Goal: Information Seeking & Learning: Learn about a topic

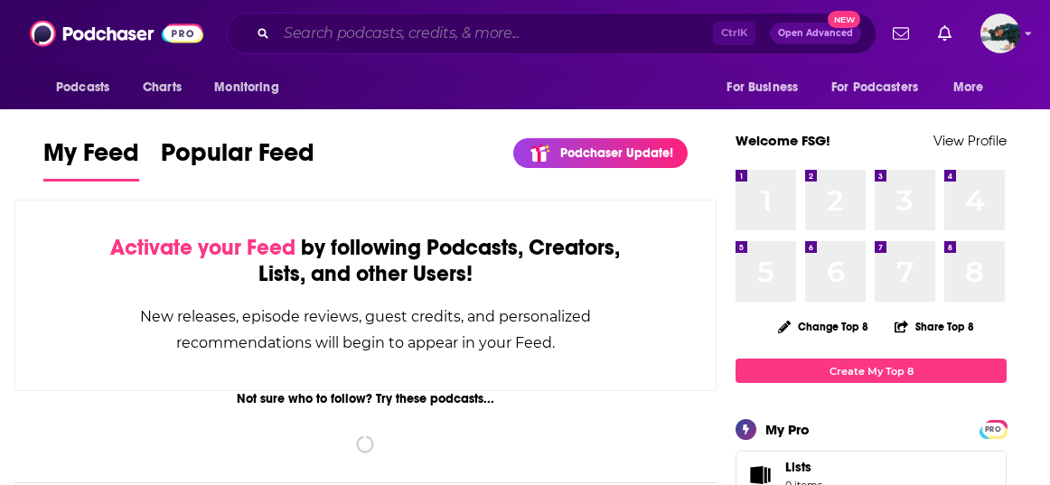
click at [347, 23] on input "Search podcasts, credits, & more..." at bounding box center [494, 33] width 436 height 29
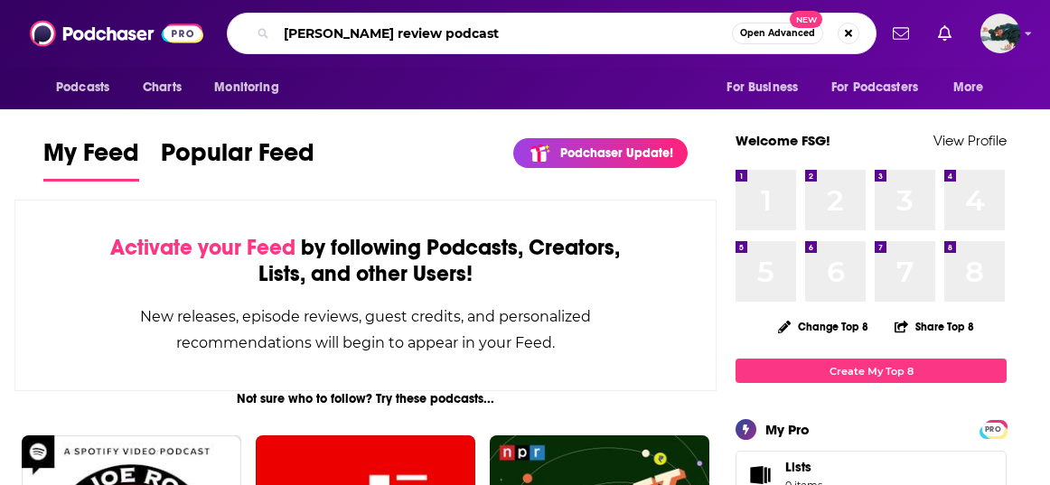
type input "[PERSON_NAME] review podcast"
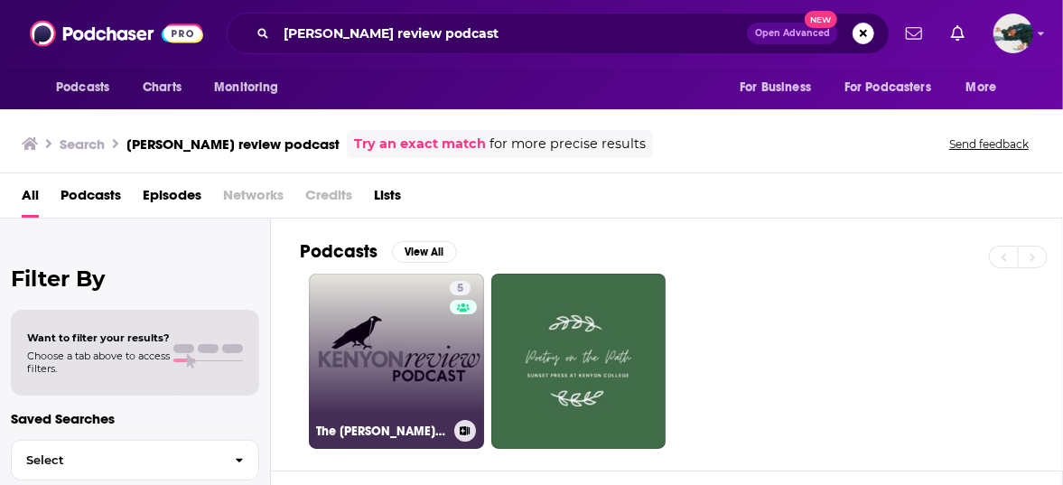
click at [406, 378] on link "5 The [PERSON_NAME] Review Podcast" at bounding box center [396, 361] width 175 height 175
